Goal: Task Accomplishment & Management: Manage account settings

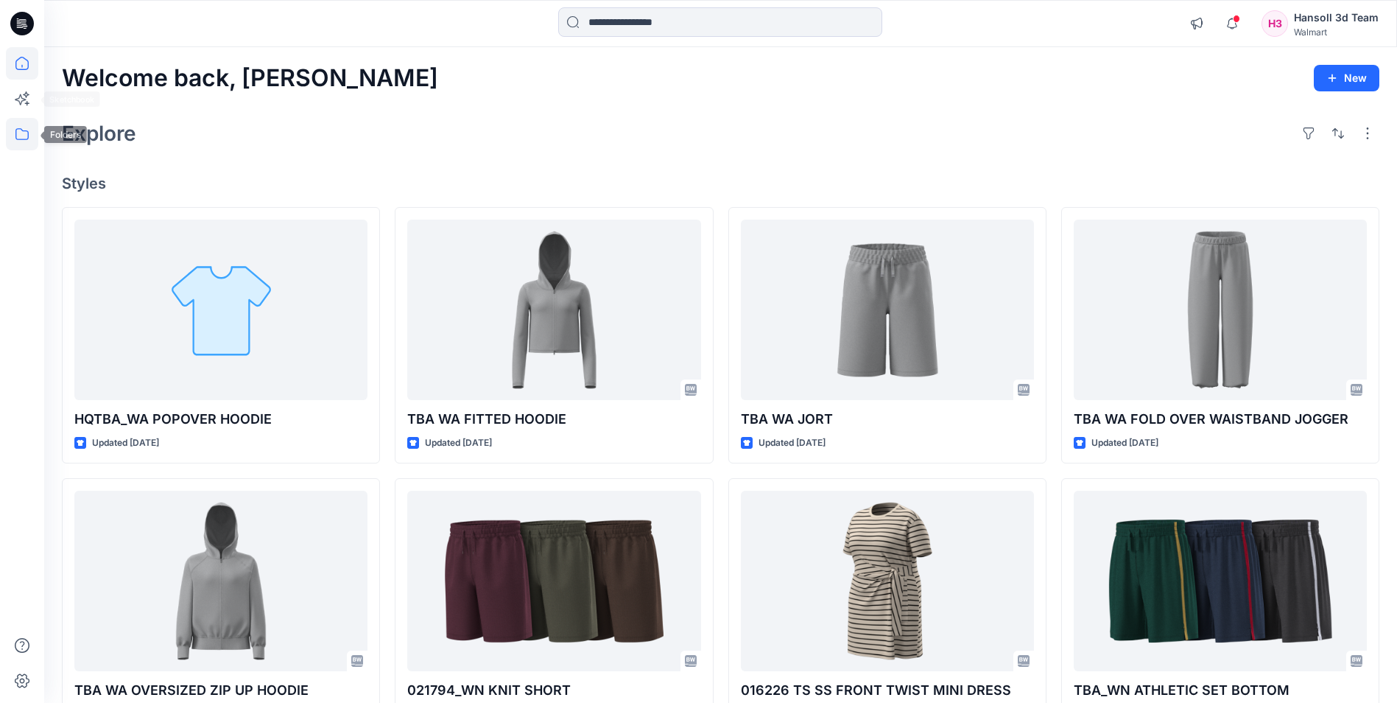
click at [19, 130] on icon at bounding box center [22, 134] width 32 height 32
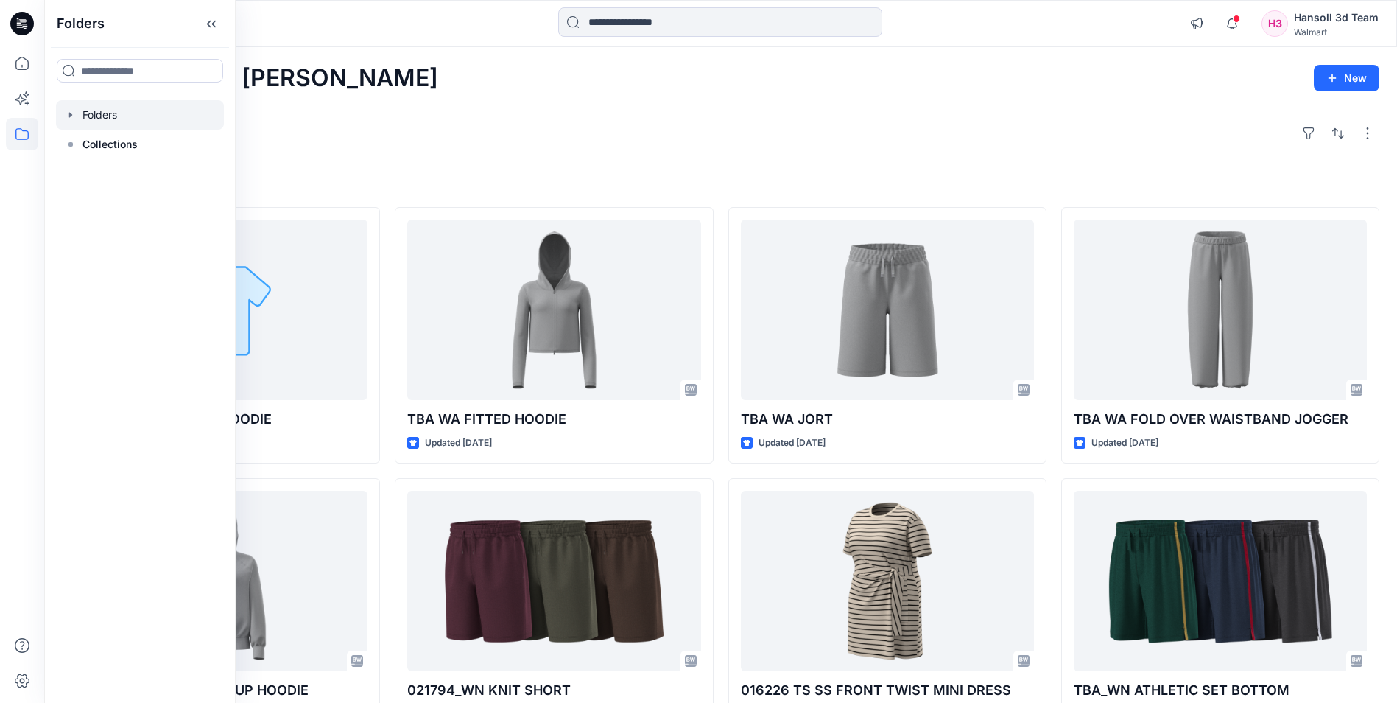
click at [94, 118] on div at bounding box center [140, 114] width 168 height 29
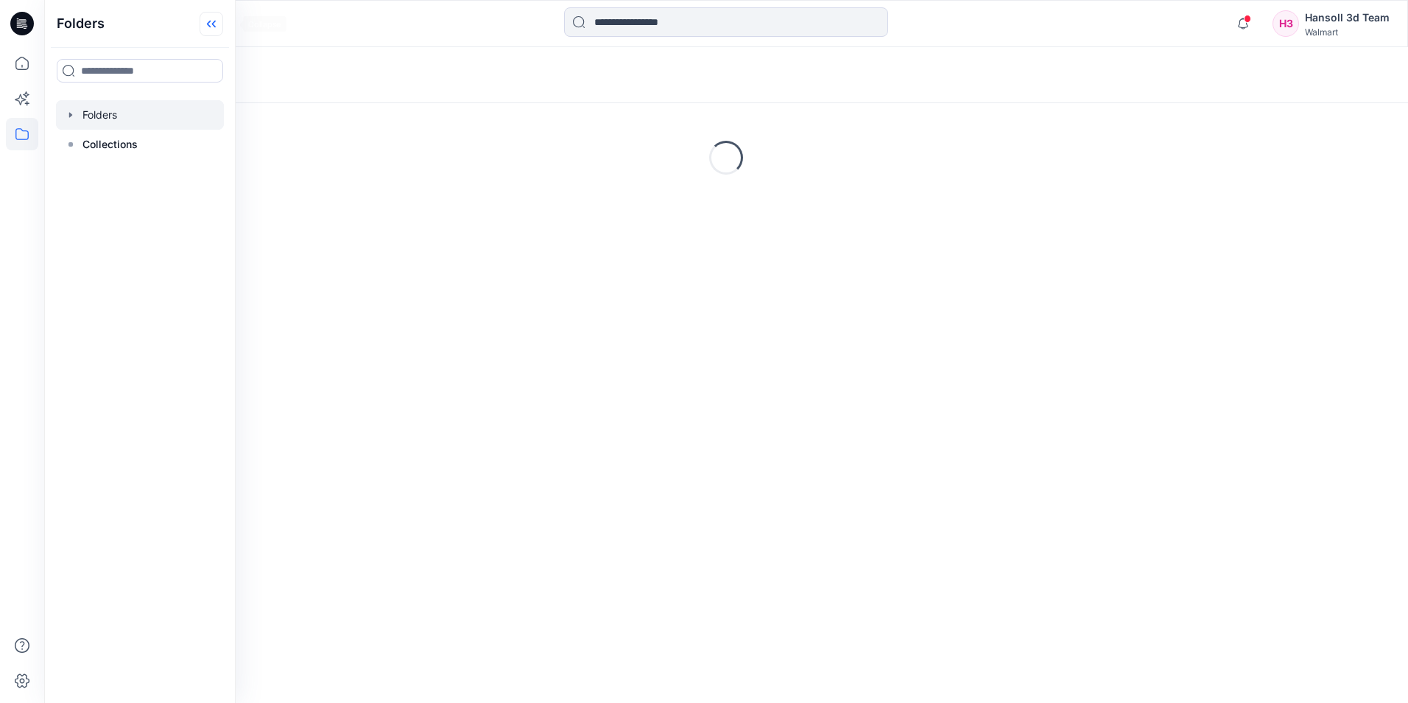
click at [223, 27] on icon at bounding box center [212, 24] width 24 height 24
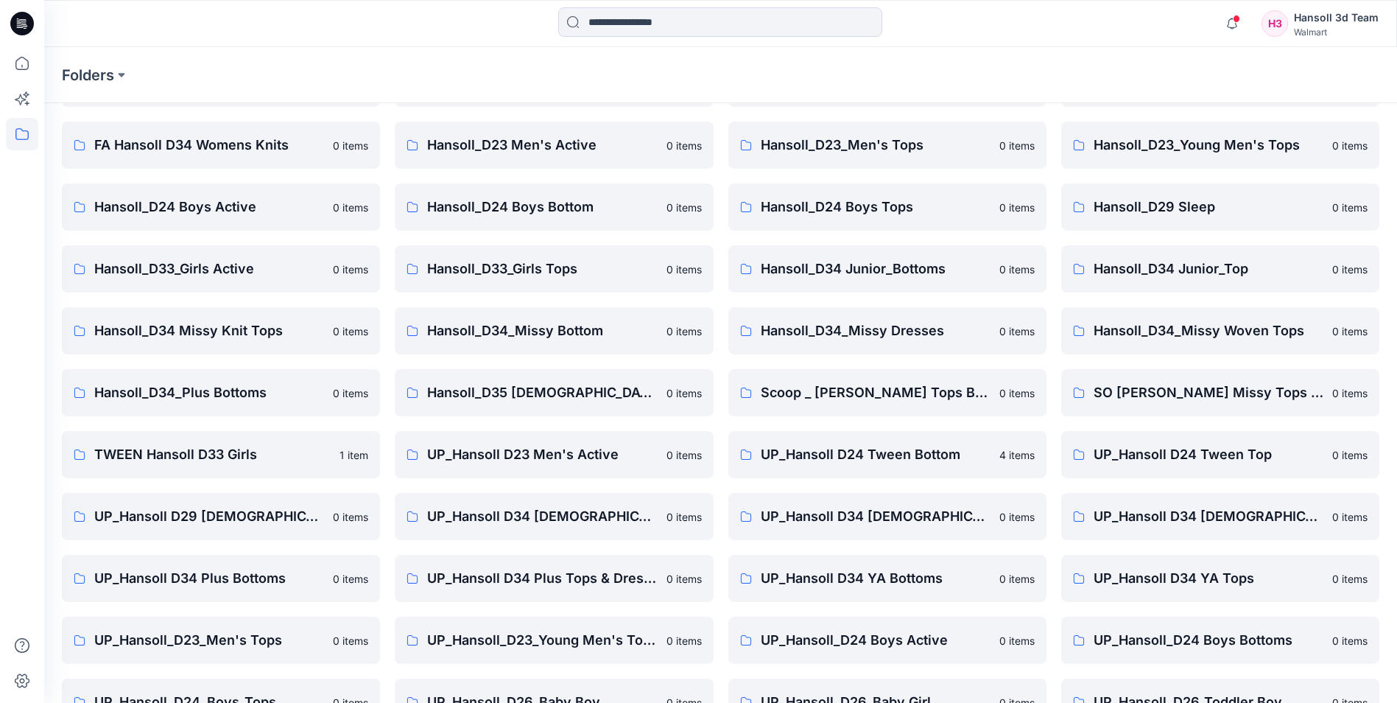
scroll to position [205, 0]
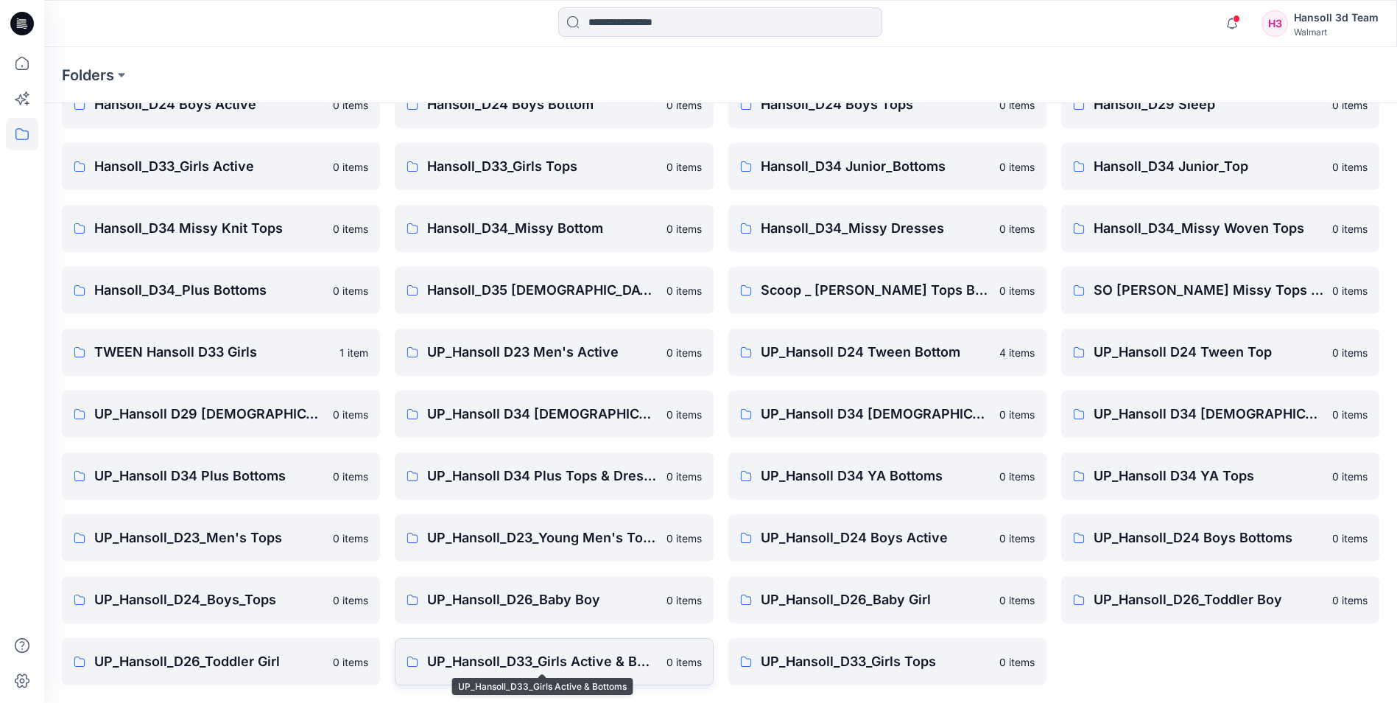
click at [552, 661] on p "UP_Hansoll_D33_Girls Active & Bottoms" at bounding box center [542, 661] width 230 height 21
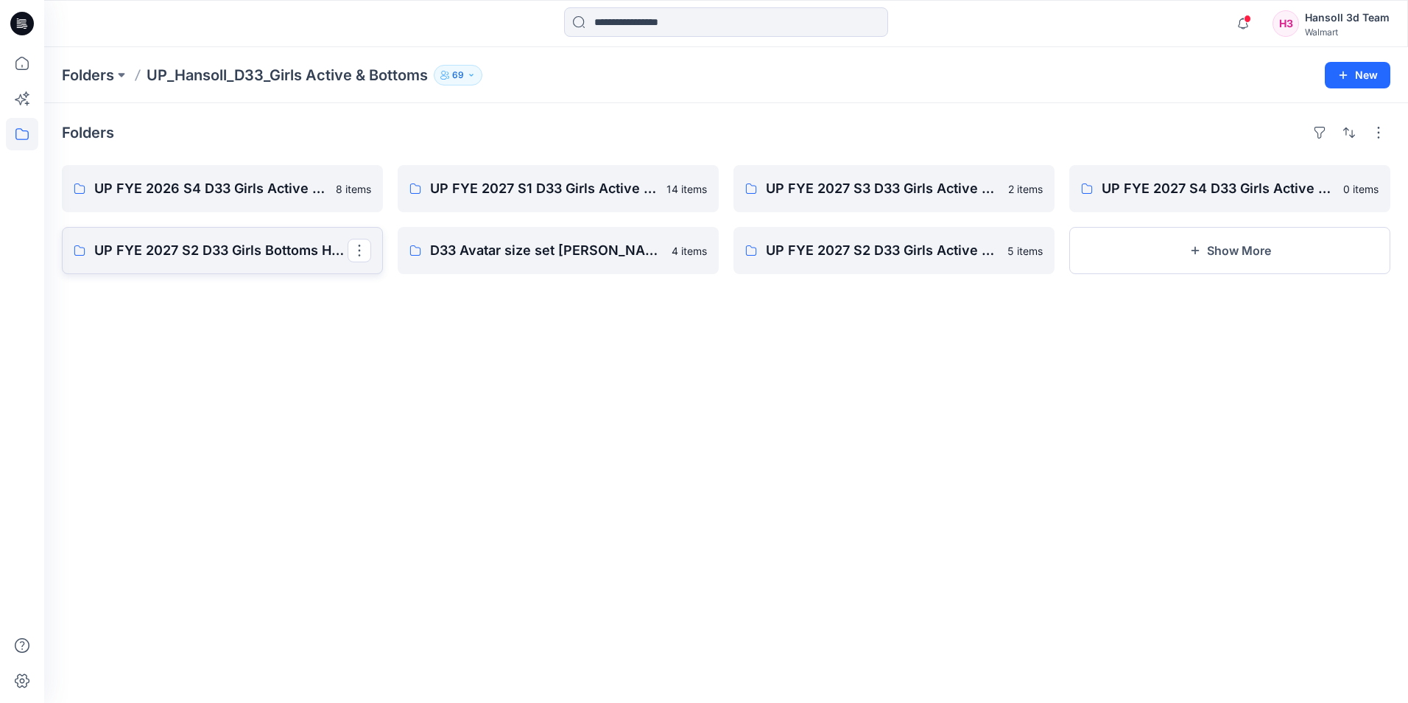
click at [272, 244] on p "UP FYE 2027 S2 D33 Girls Bottoms Hansoll" at bounding box center [220, 250] width 253 height 21
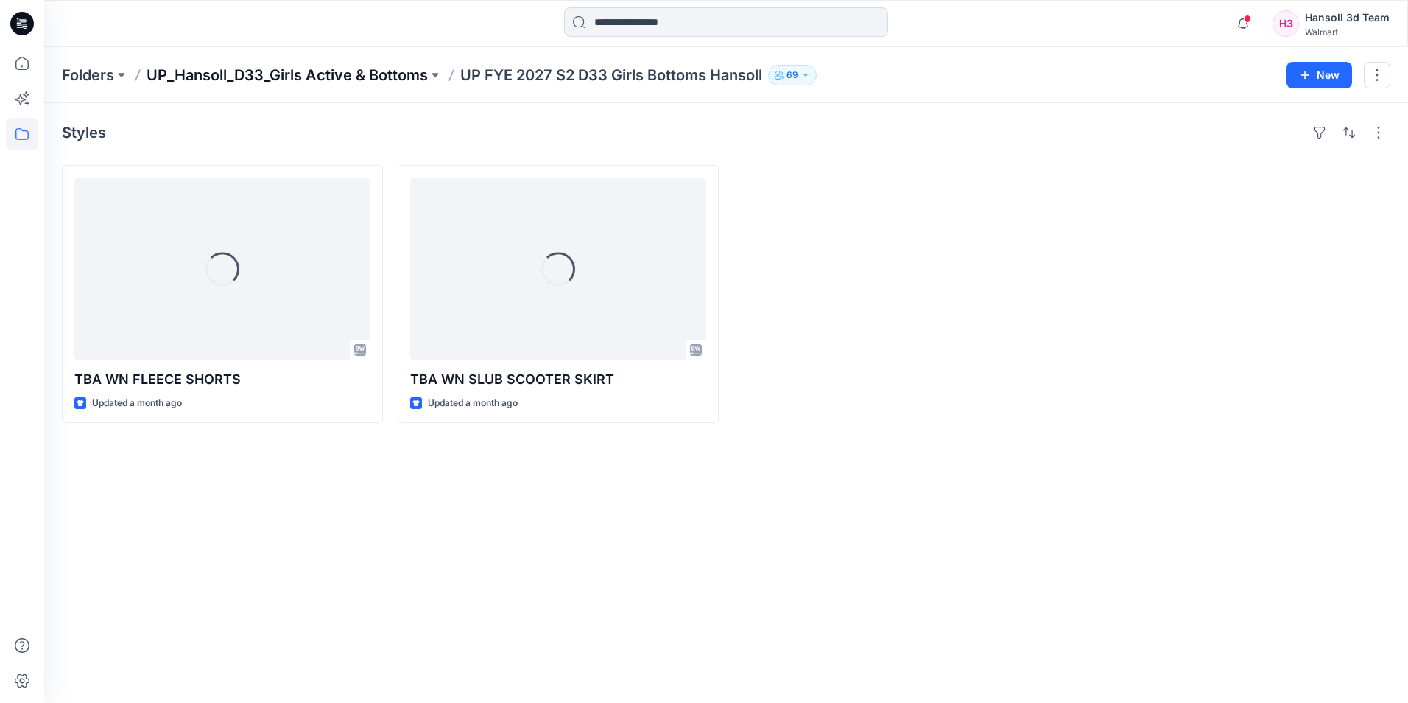
click at [314, 68] on p "UP_Hansoll_D33_Girls Active & Bottoms" at bounding box center [287, 75] width 281 height 21
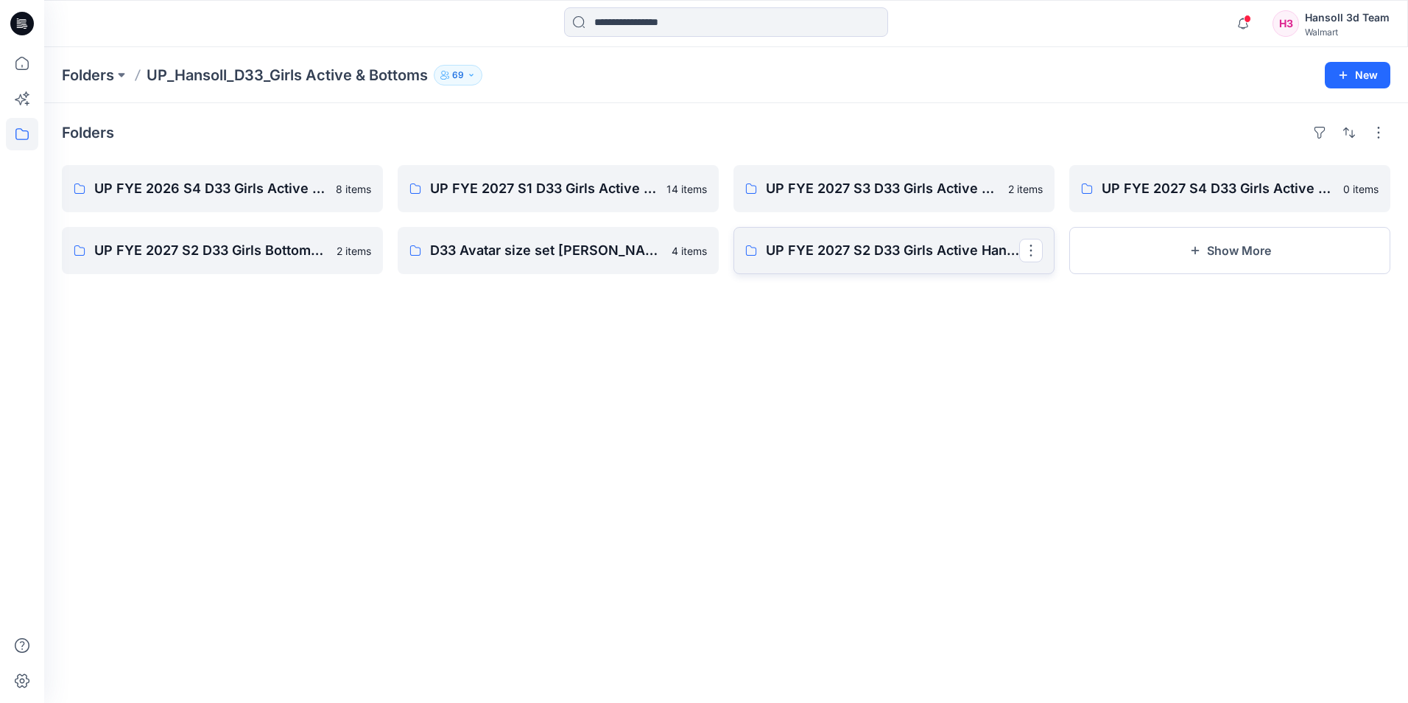
click at [923, 272] on link "UP FYE 2027 S2 D33 Girls Active Hansoll" at bounding box center [893, 250] width 321 height 47
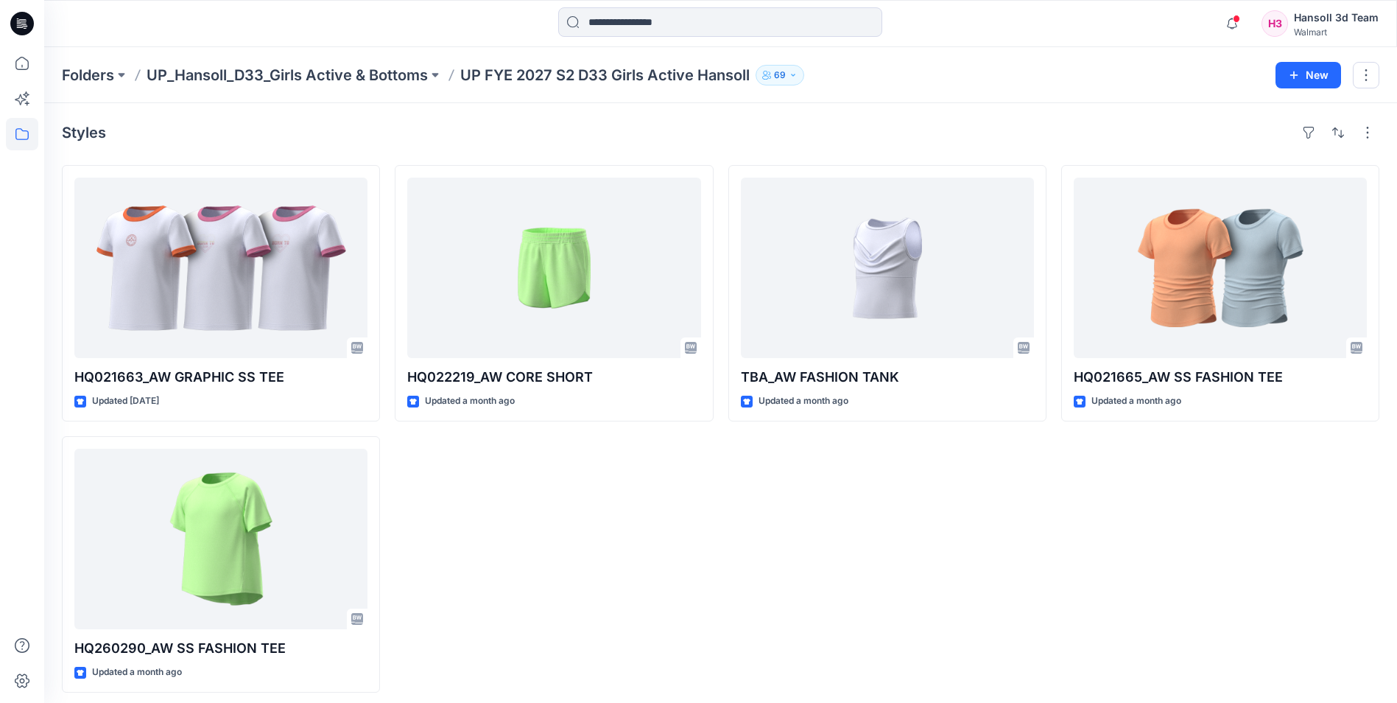
click at [518, 522] on div "HQ022219_AW CORE SHORT Updated a month ago" at bounding box center [554, 428] width 318 height 527
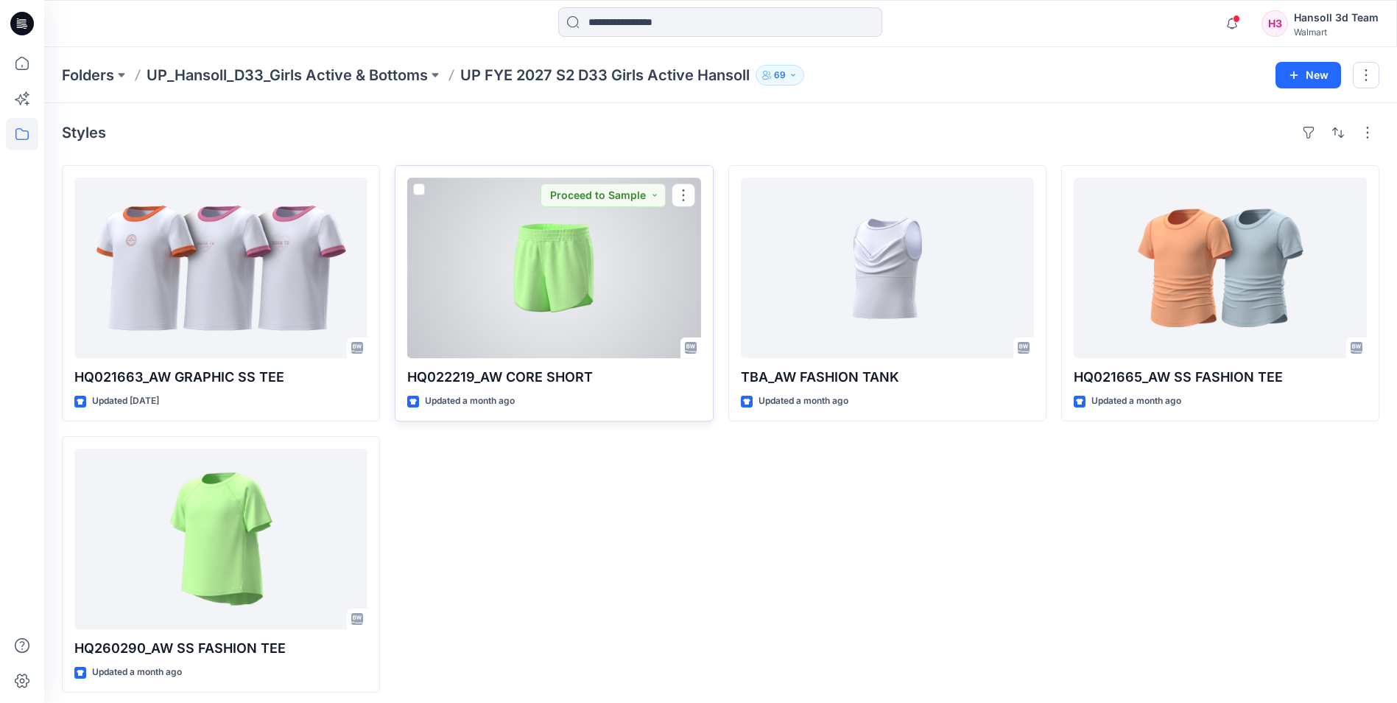
click at [601, 282] on div at bounding box center [553, 267] width 293 height 180
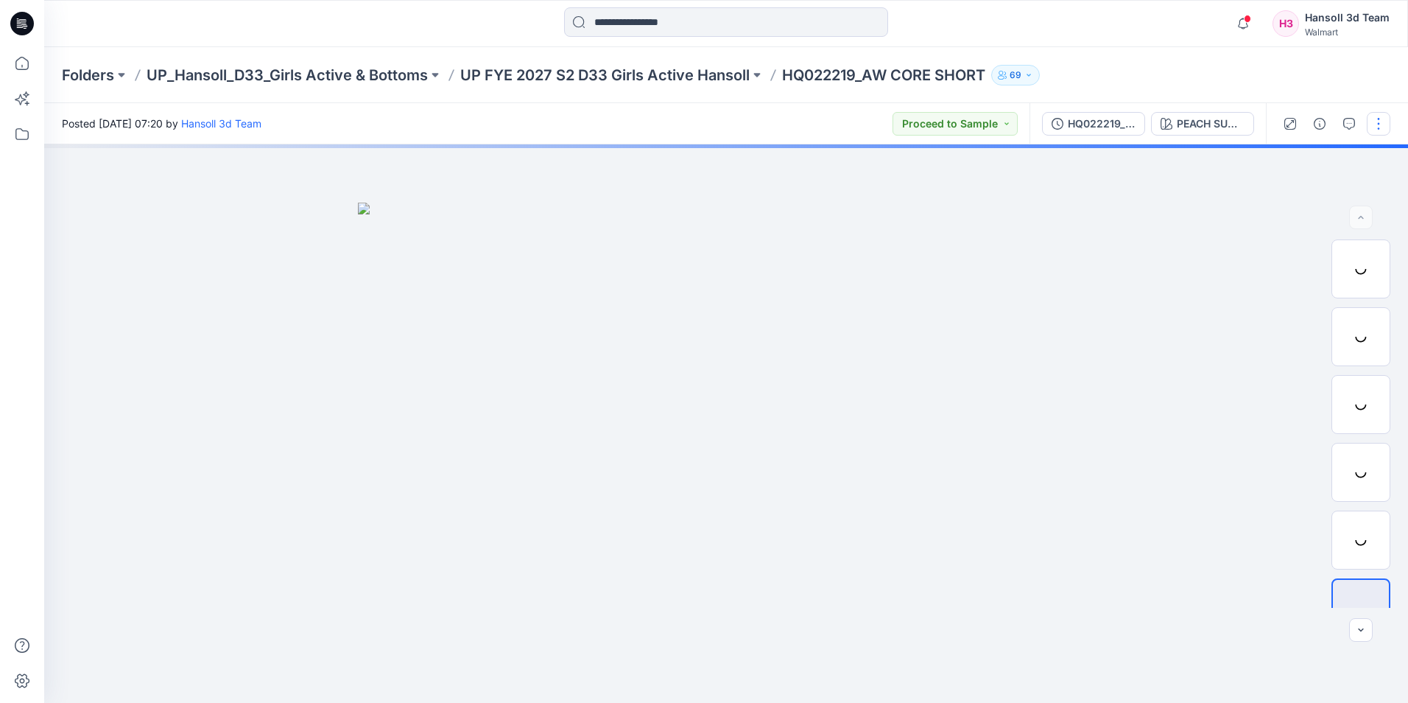
click at [1380, 126] on button "button" at bounding box center [1379, 124] width 24 height 24
click at [1289, 200] on p "Edit" at bounding box center [1284, 198] width 18 height 15
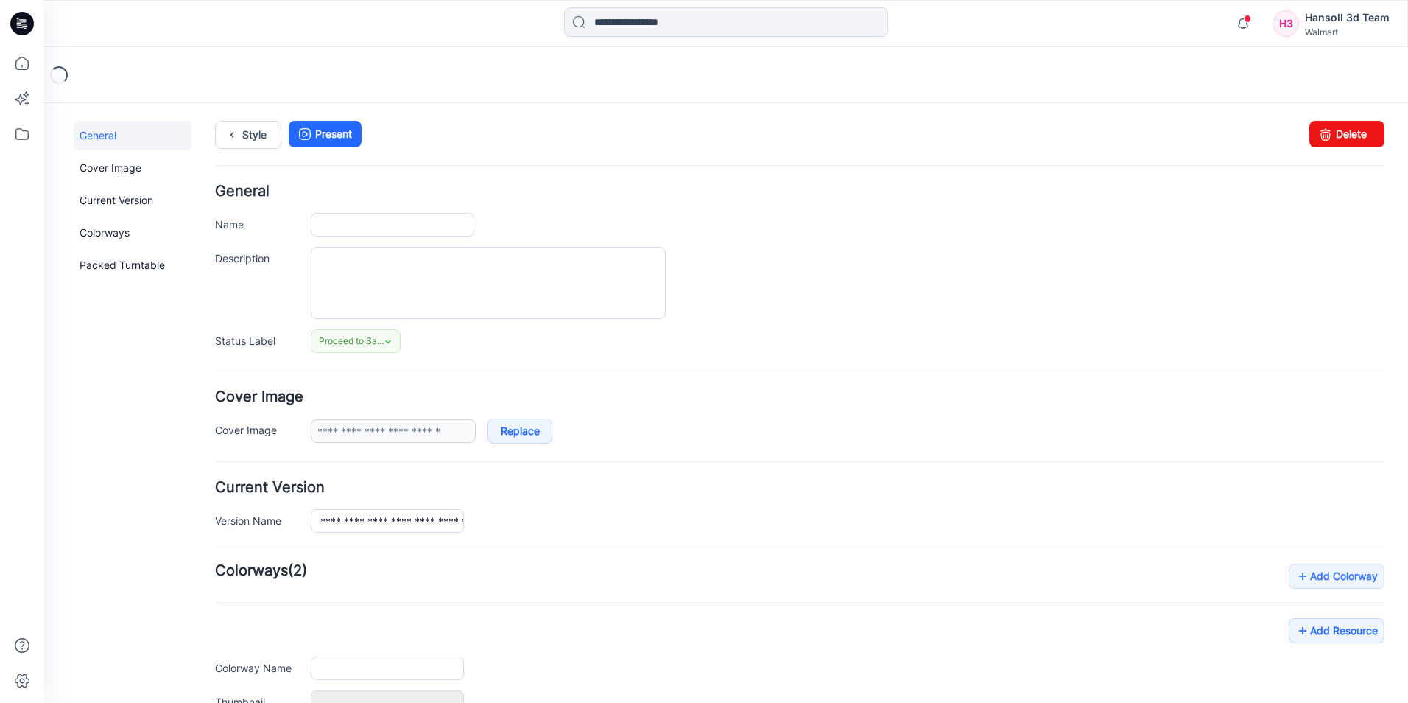
type input "**********"
type textarea "**********"
type input "**********"
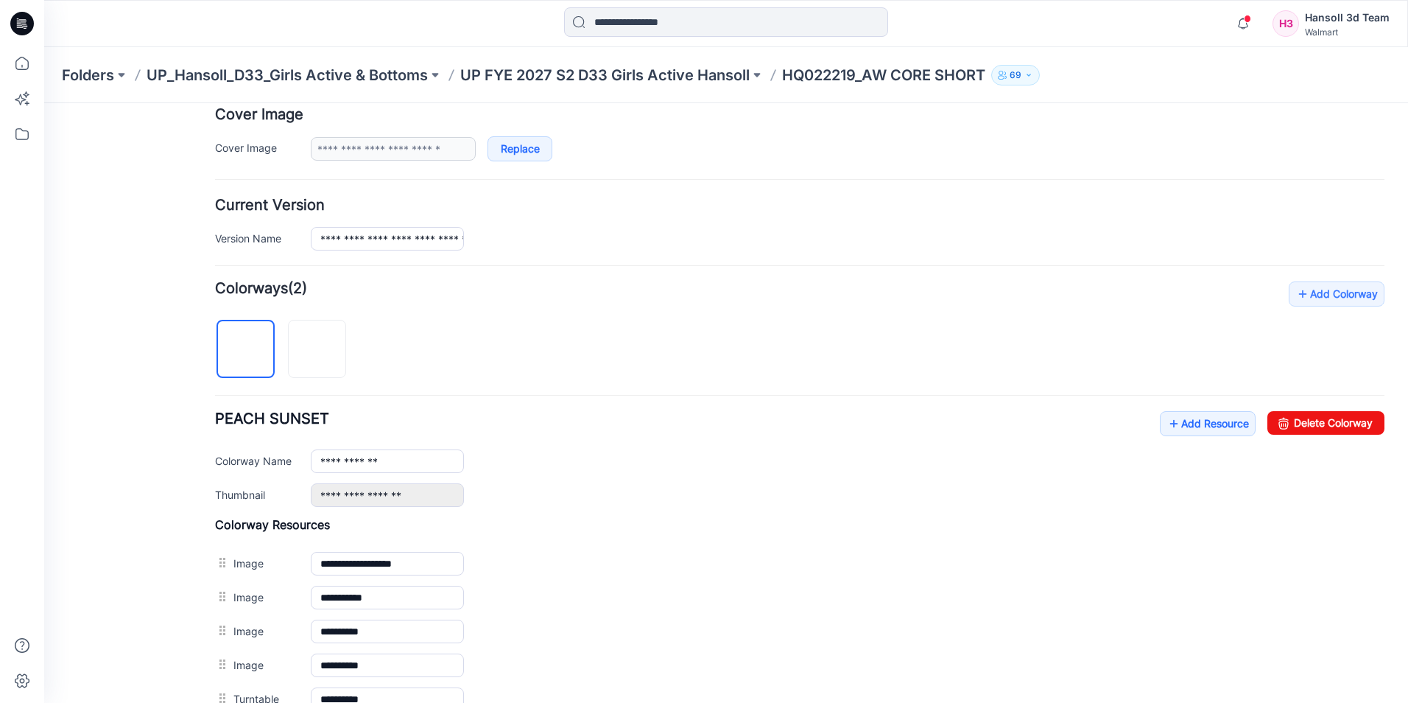
scroll to position [295, 0]
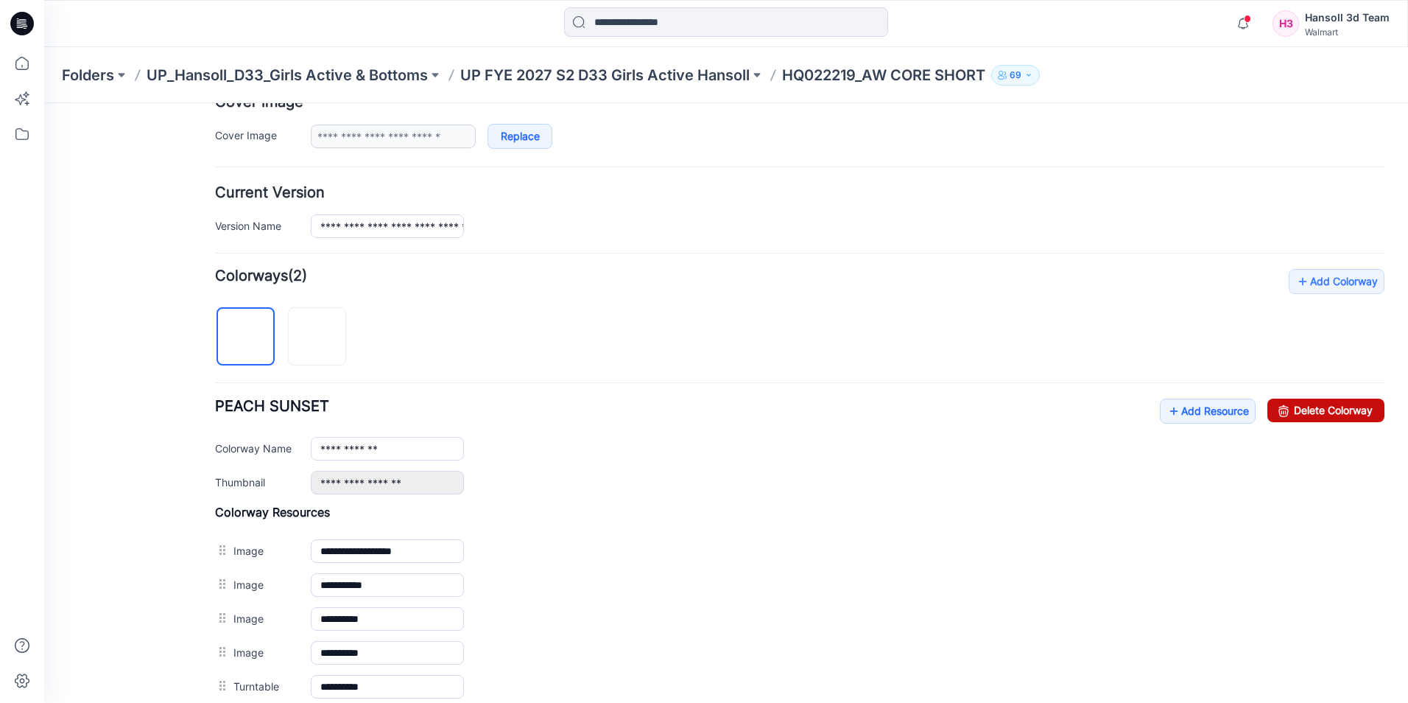
drag, startPoint x: 1318, startPoint y: 406, endPoint x: 830, endPoint y: 170, distance: 542.1
click at [1318, 406] on link "Delete Colorway" at bounding box center [1325, 410] width 117 height 24
type input "**********"
click at [562, 76] on p "UP FYE 2027 S2 D33 Girls Active Hansoll" at bounding box center [604, 75] width 289 height 21
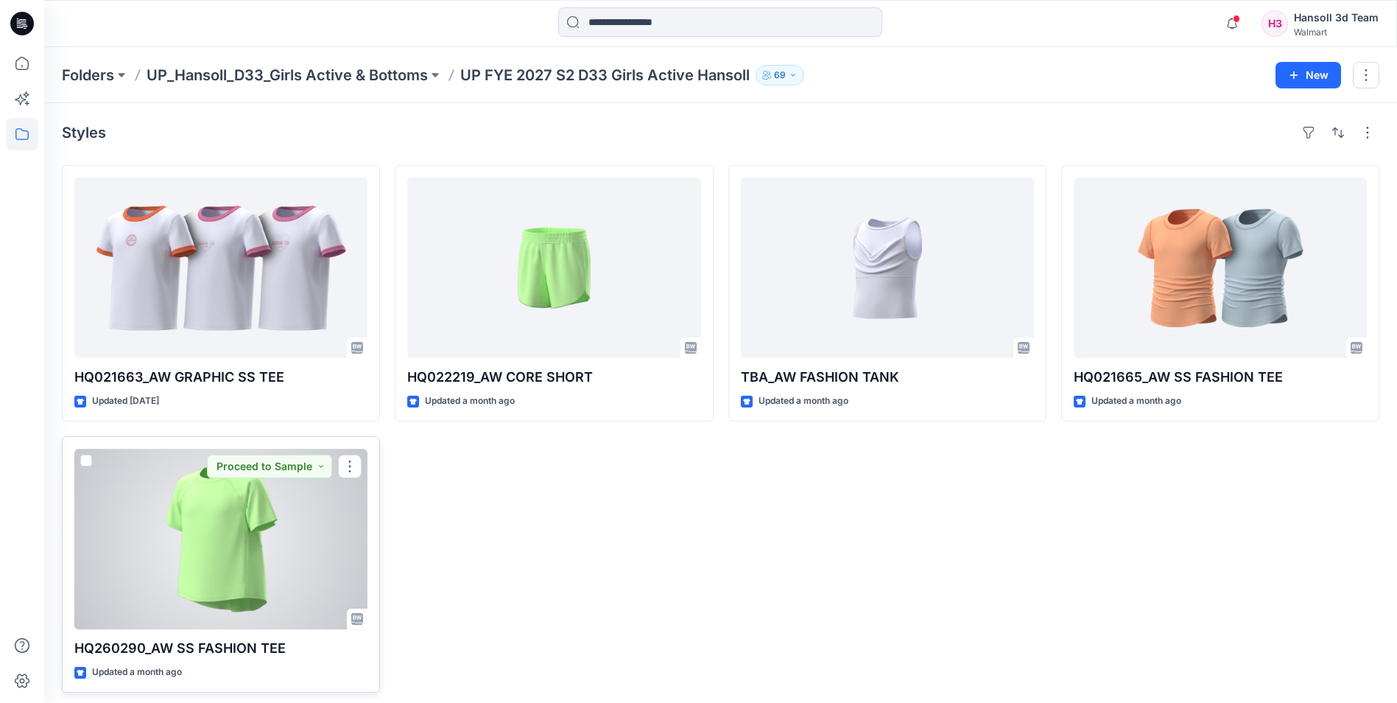
click at [250, 527] on div at bounding box center [220, 538] width 293 height 180
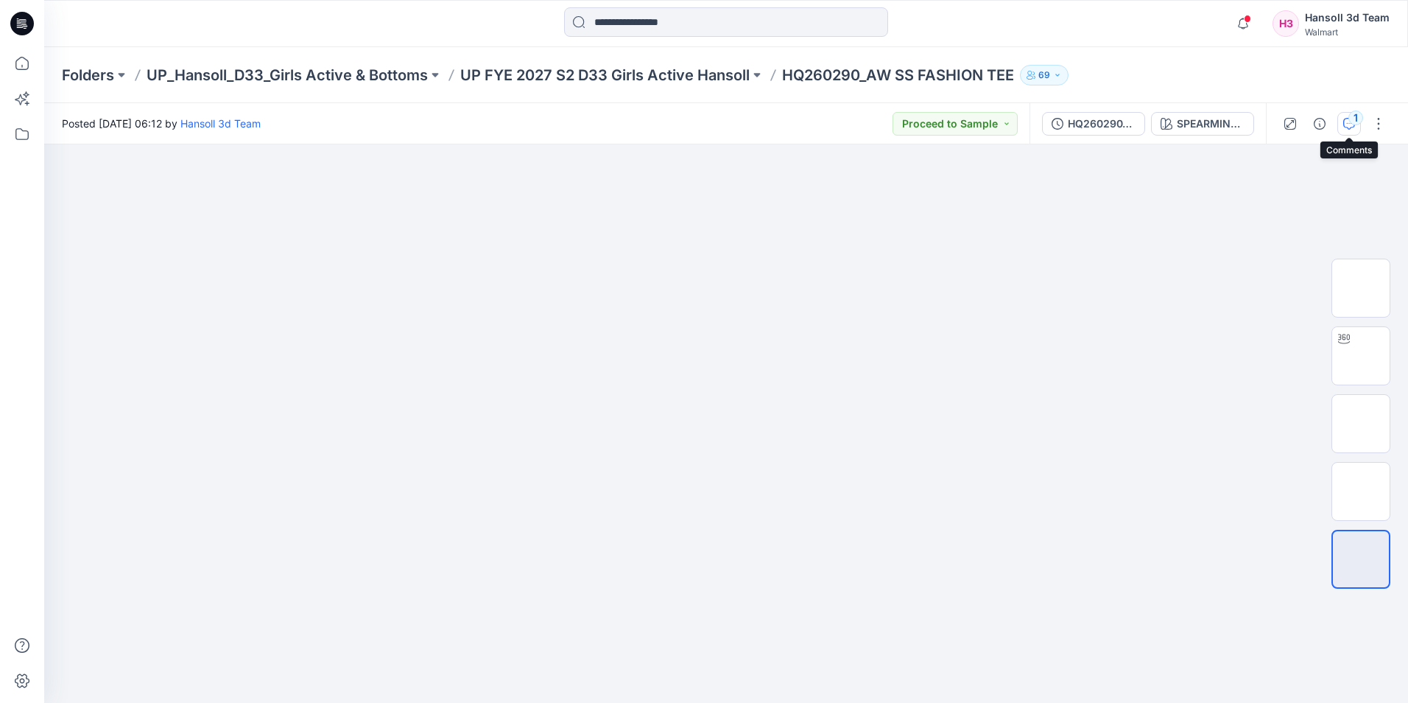
click at [1344, 130] on button "1" at bounding box center [1349, 124] width 24 height 24
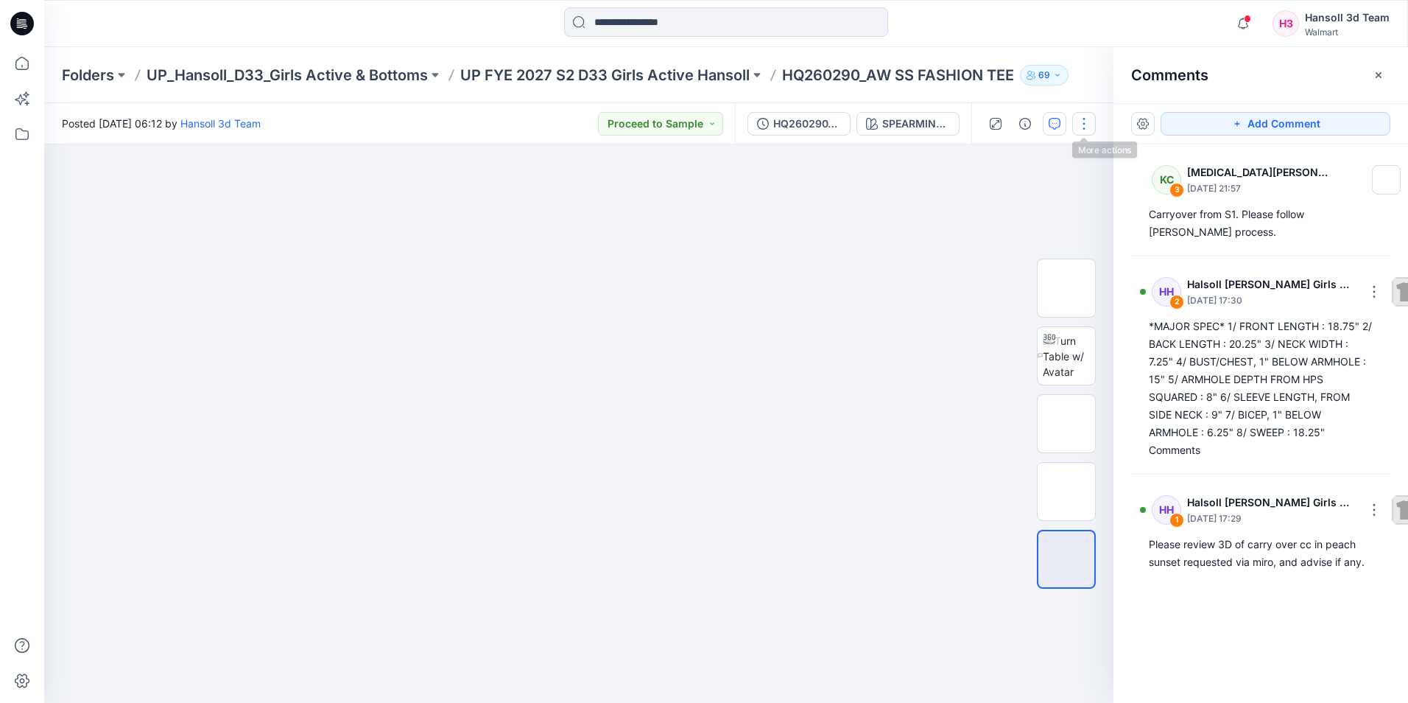
click at [1080, 122] on button "button" at bounding box center [1084, 124] width 24 height 24
click at [1028, 202] on button "Edit" at bounding box center [1022, 199] width 136 height 27
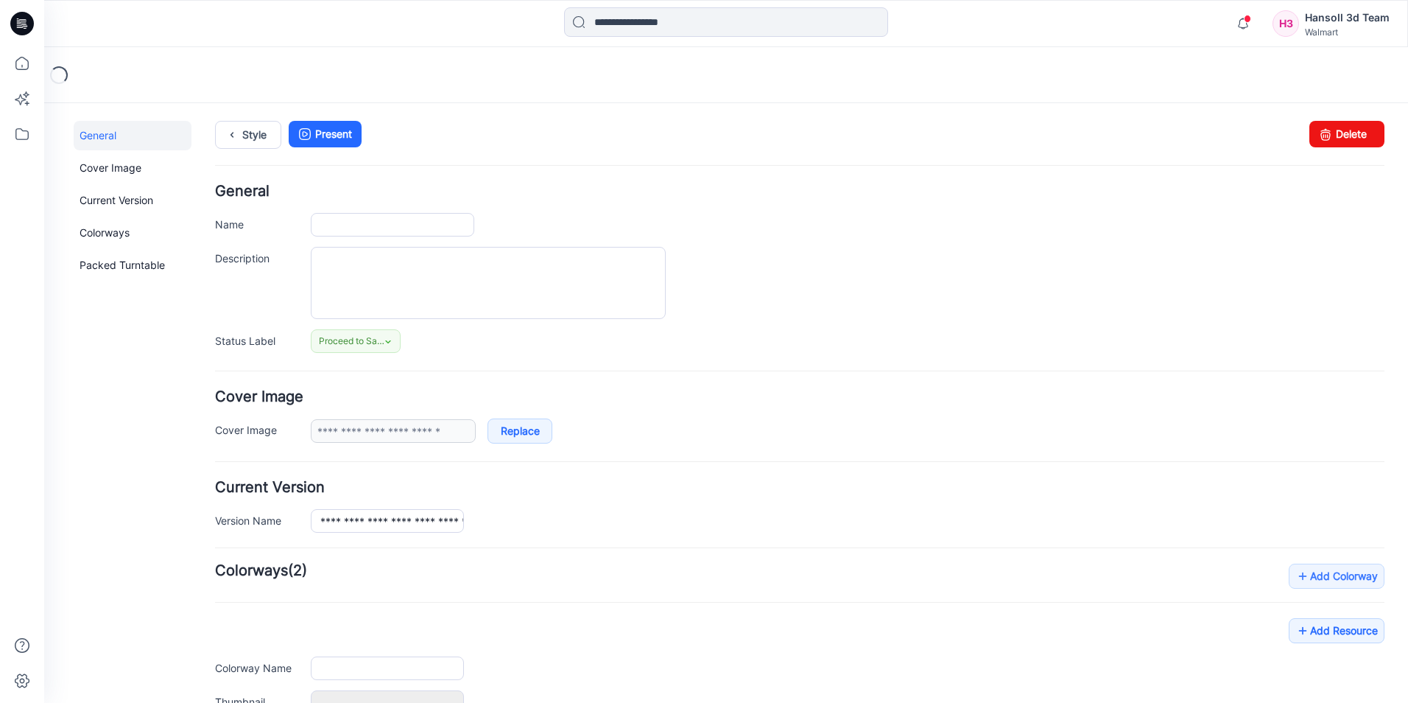
type input "**********"
type textarea "**********"
type input "**********"
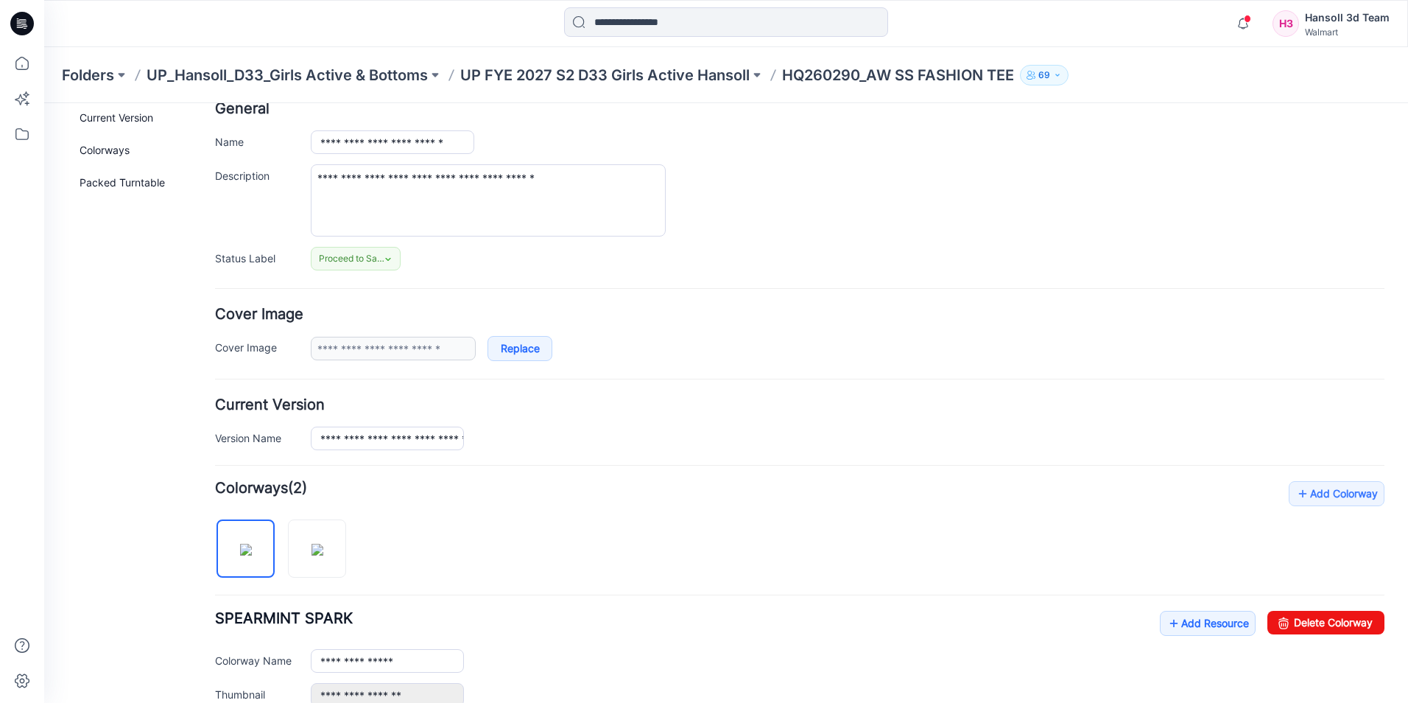
scroll to position [221, 0]
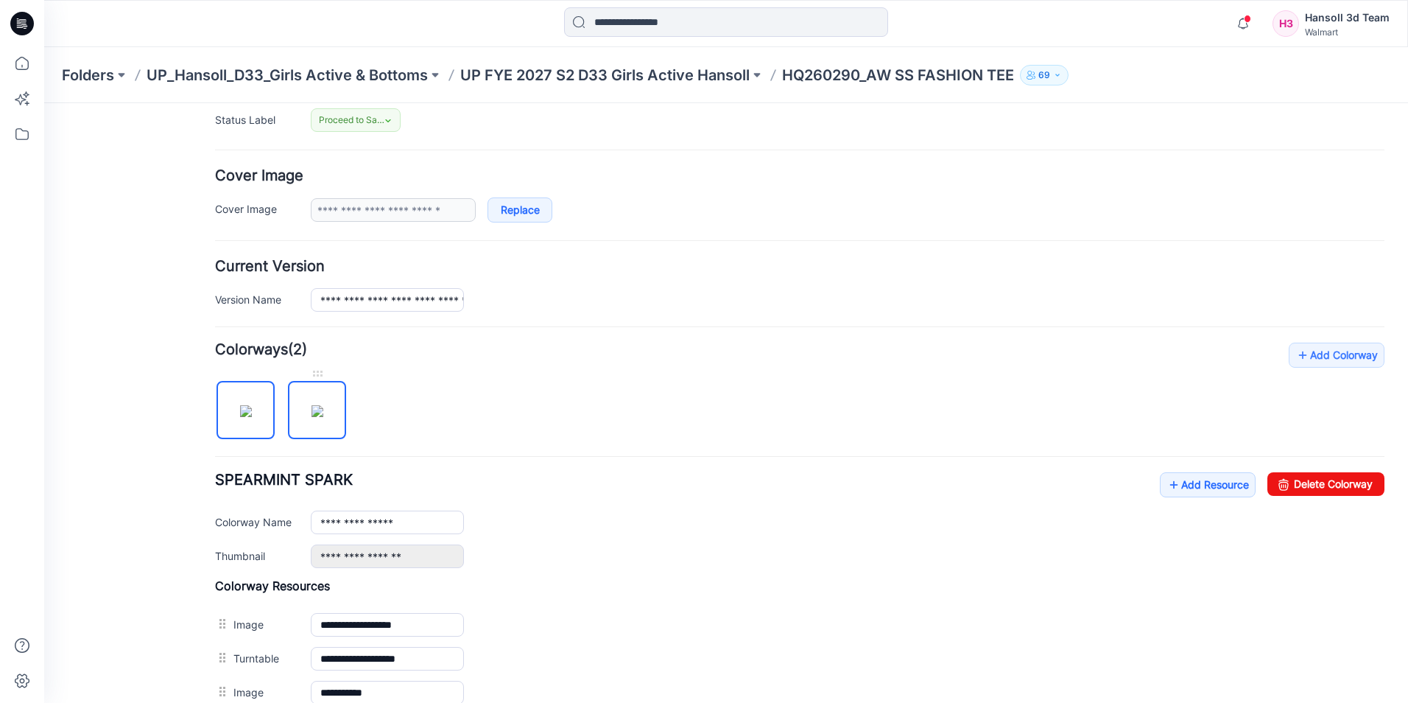
click at [323, 409] on img at bounding box center [318, 411] width 12 height 12
drag, startPoint x: 1322, startPoint y: 485, endPoint x: 816, endPoint y: 172, distance: 594.5
click at [1322, 485] on link "Delete Colorway" at bounding box center [1325, 484] width 117 height 24
type input "**********"
click at [577, 69] on p "UP FYE 2027 S2 D33 Girls Active Hansoll" at bounding box center [604, 75] width 289 height 21
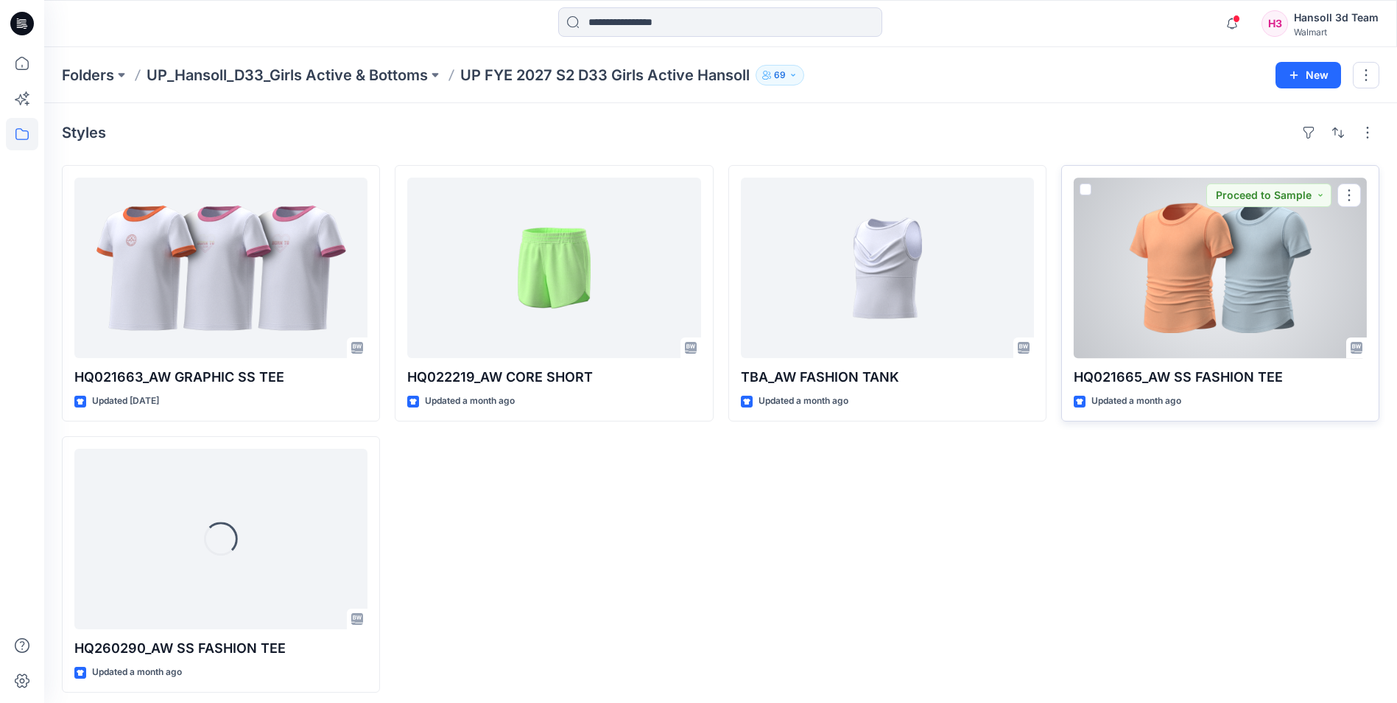
click at [1187, 250] on div at bounding box center [1220, 267] width 293 height 180
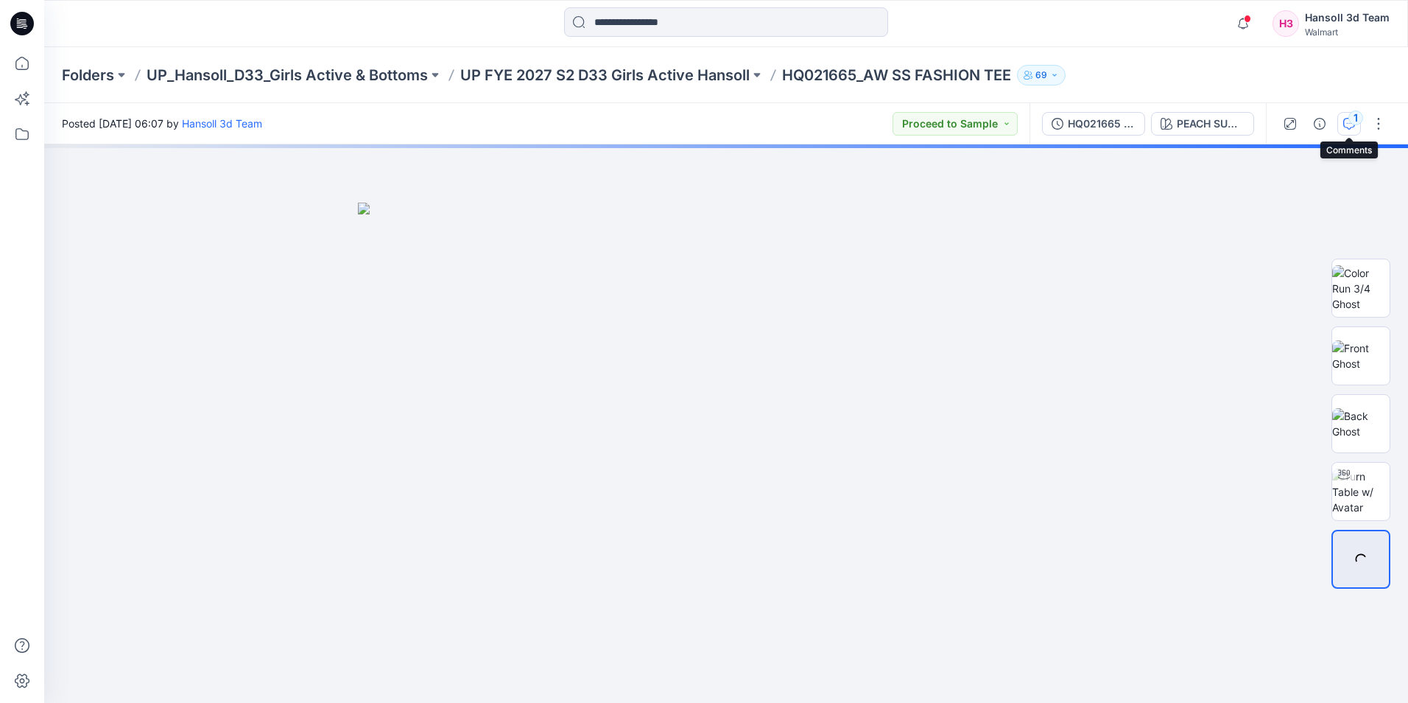
click at [1350, 124] on icon "button" at bounding box center [1349, 124] width 12 height 12
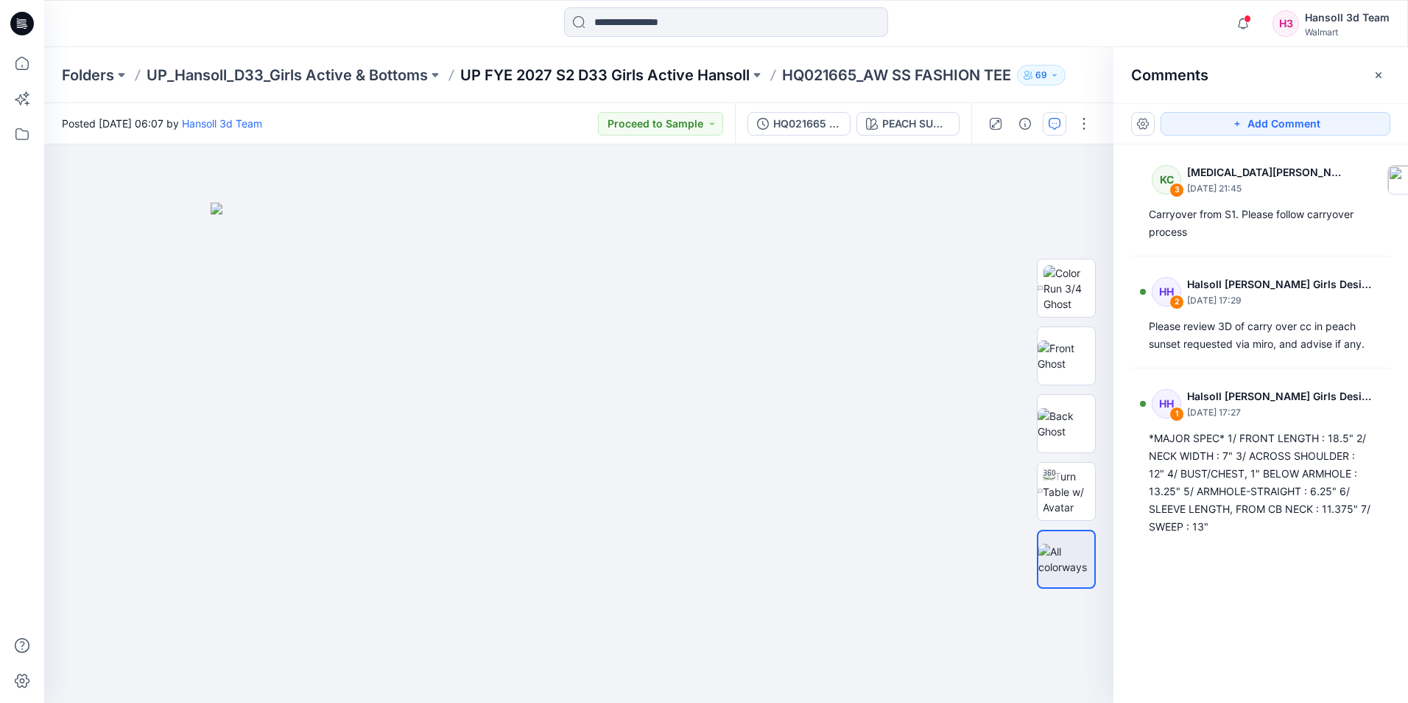
click at [645, 76] on p "UP FYE 2027 S2 D33 Girls Active Hansoll" at bounding box center [604, 75] width 289 height 21
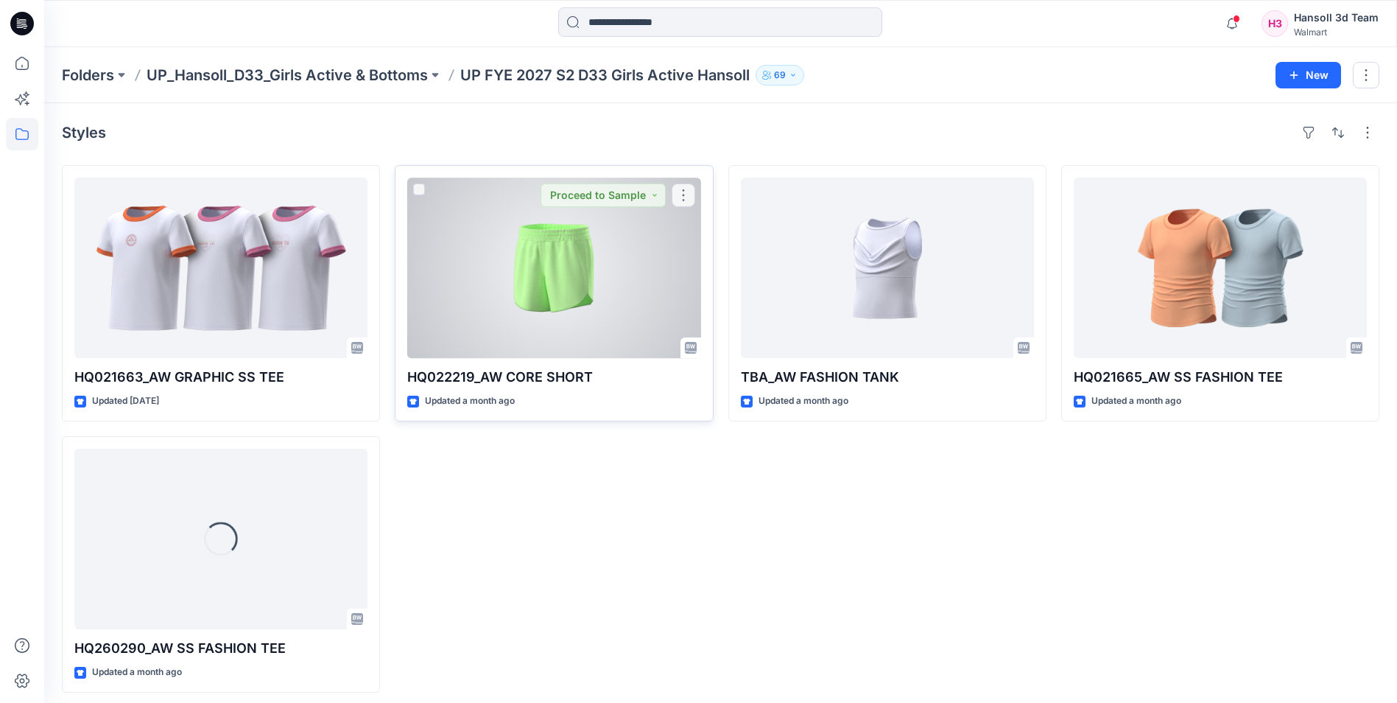
click at [493, 300] on div at bounding box center [553, 267] width 293 height 180
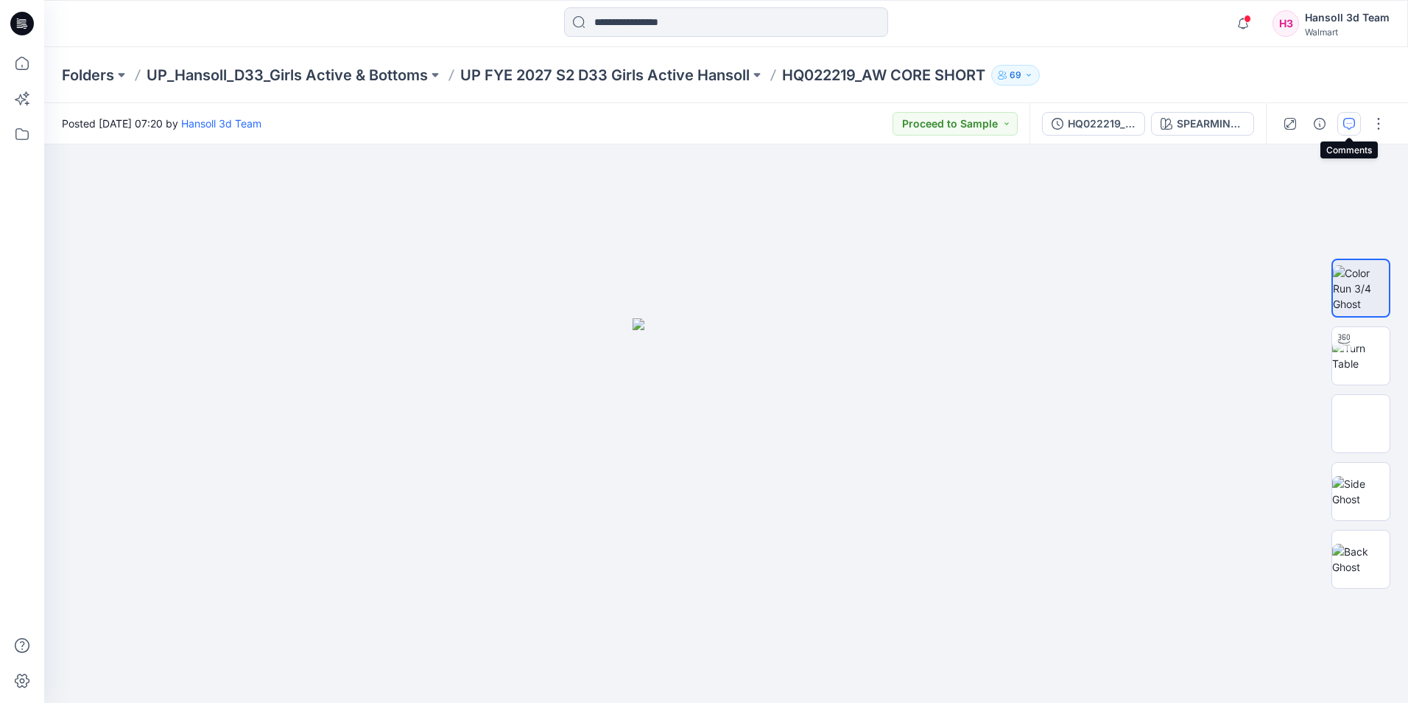
click at [1353, 122] on icon "button" at bounding box center [1349, 124] width 12 height 12
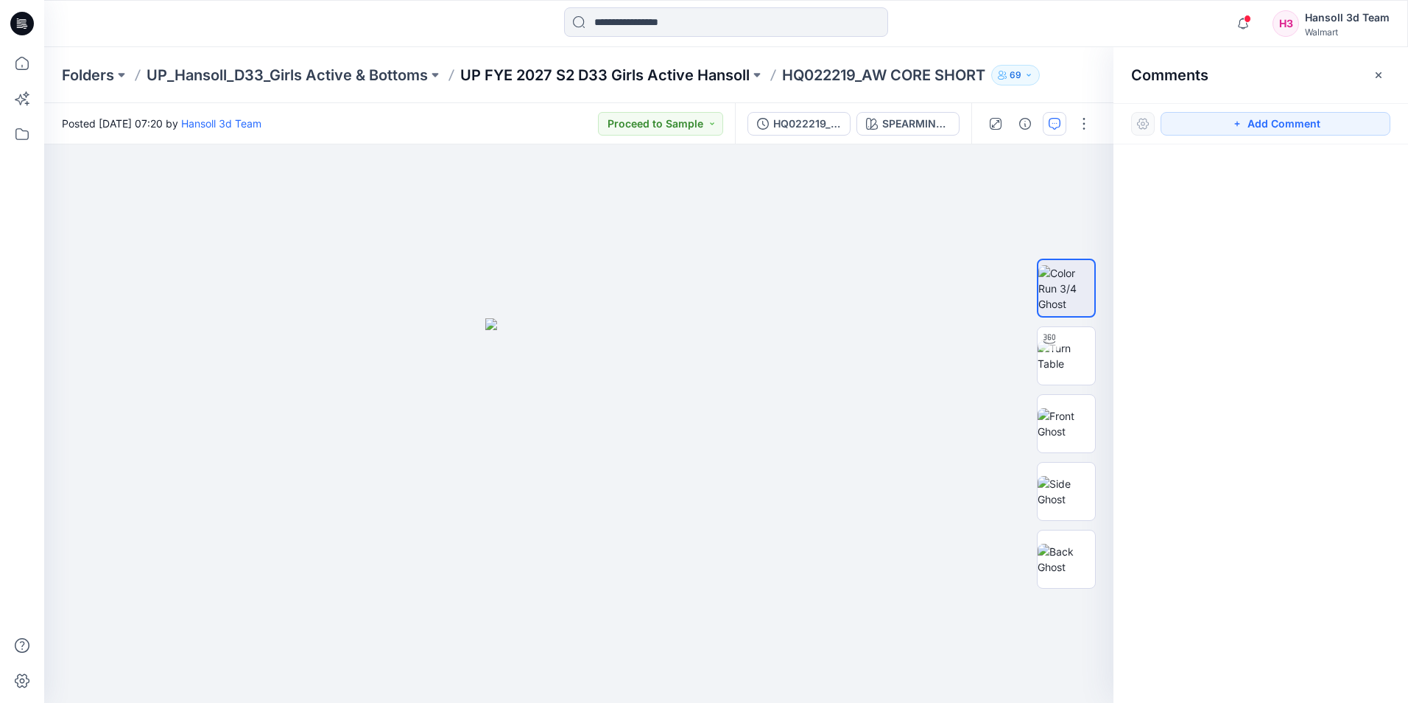
click at [535, 75] on p "UP FYE 2027 S2 D33 Girls Active Hansoll" at bounding box center [604, 75] width 289 height 21
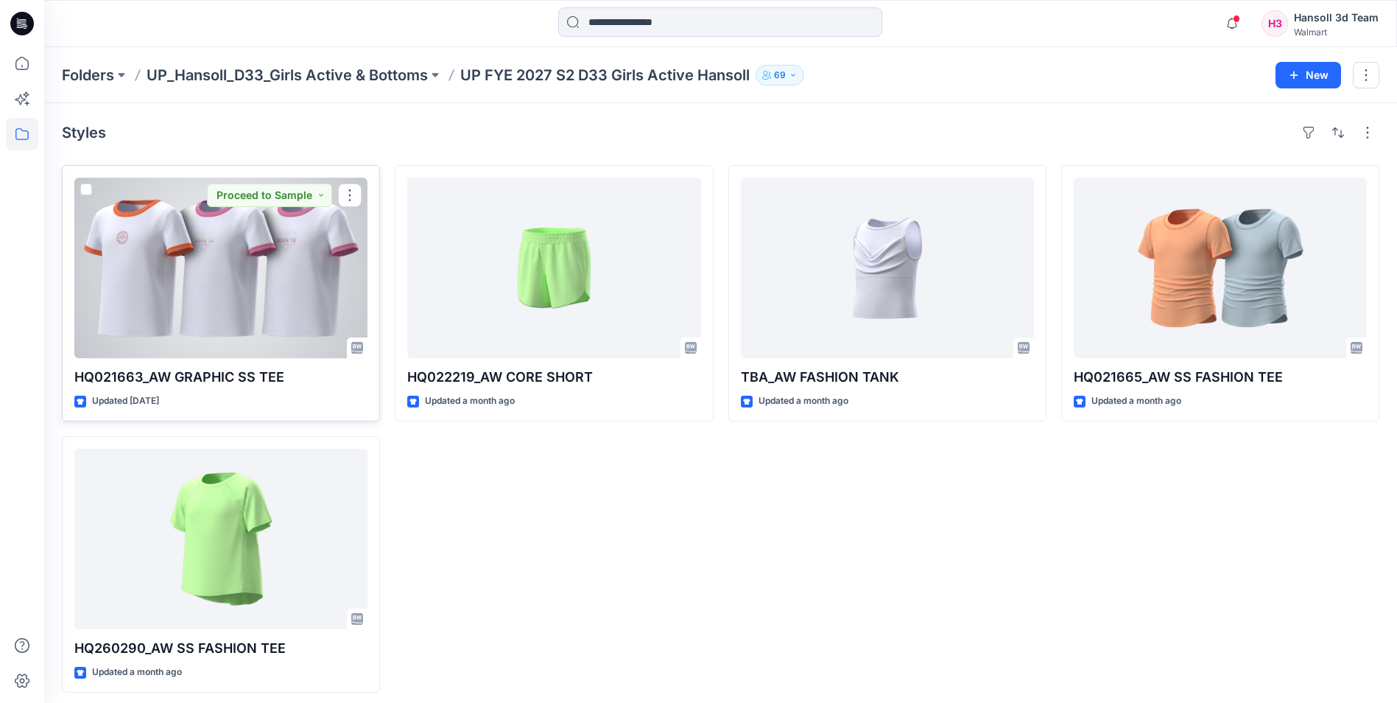
click at [253, 265] on div at bounding box center [220, 267] width 293 height 180
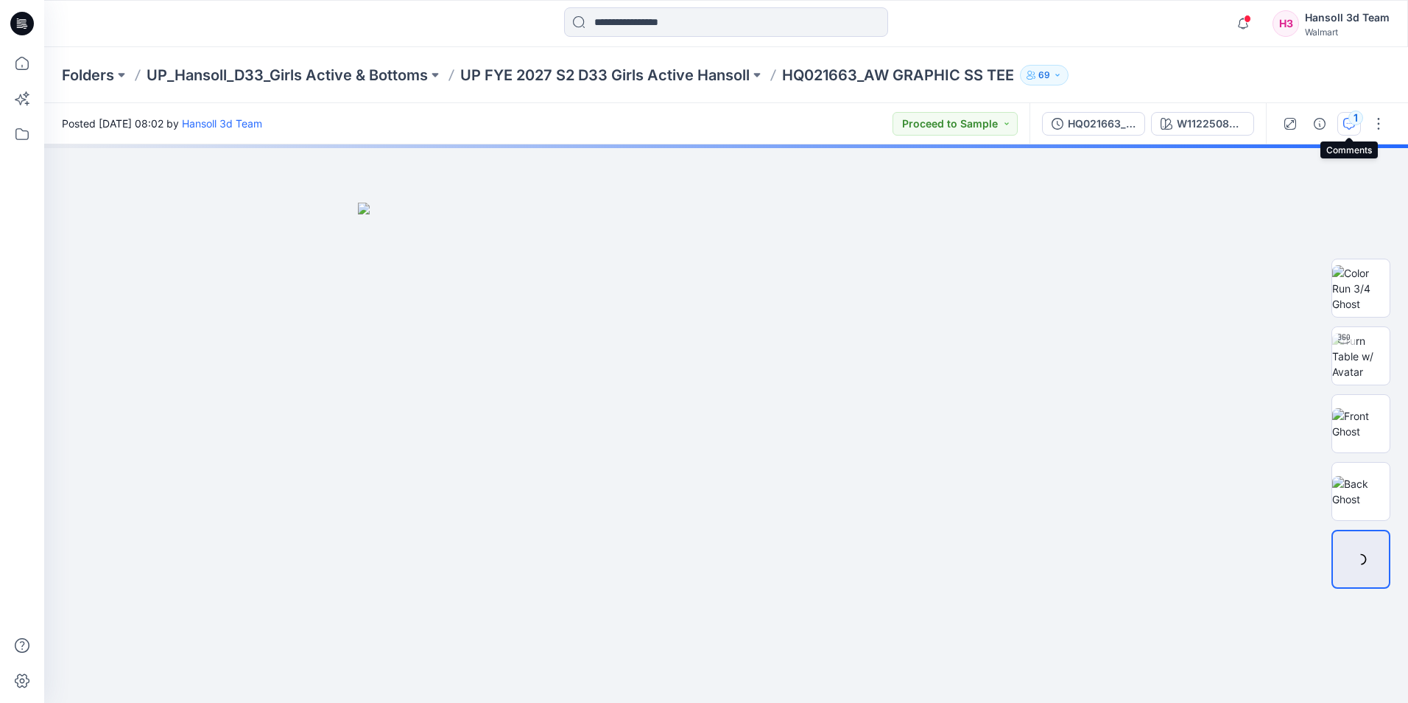
click at [1351, 121] on div "1" at bounding box center [1355, 117] width 15 height 15
